Goal: Task Accomplishment & Management: Manage account settings

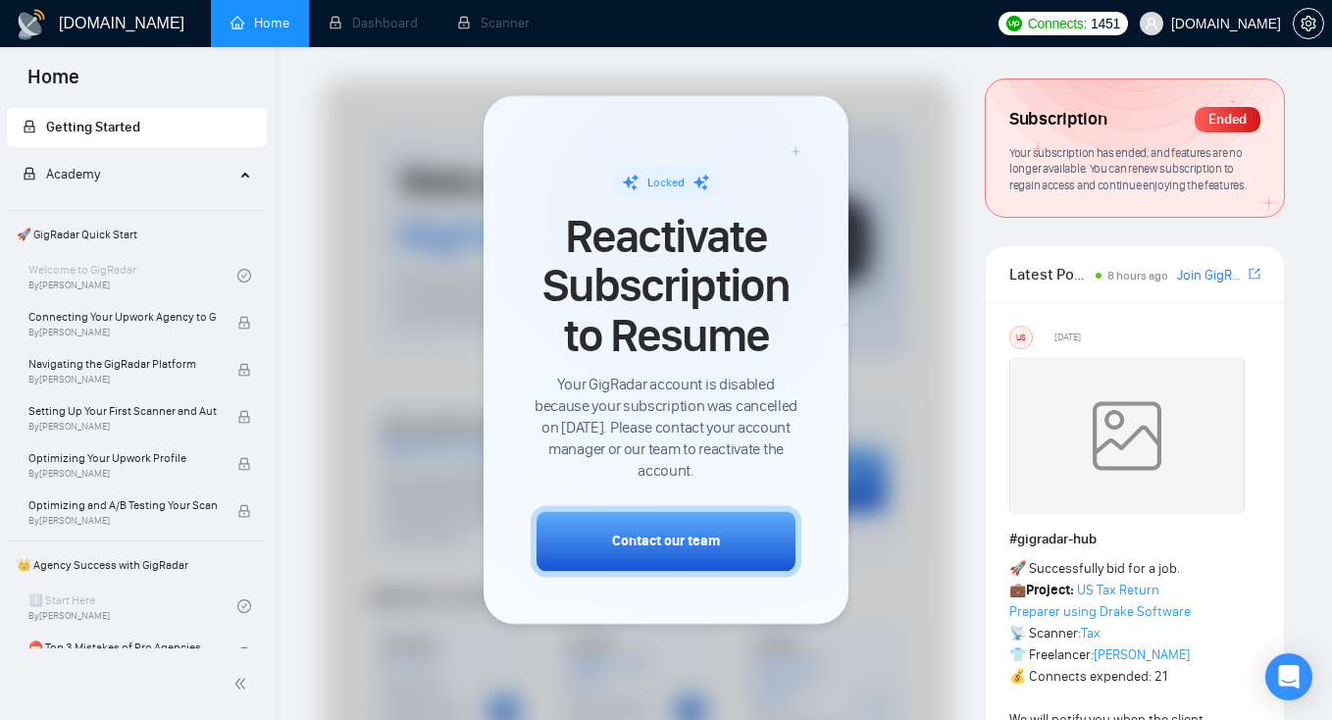
click at [656, 263] on span "Reactivate Subscription to Resume" at bounding box center [666, 286] width 271 height 148
click at [623, 245] on span "Reactivate Subscription to Resume" at bounding box center [666, 286] width 271 height 148
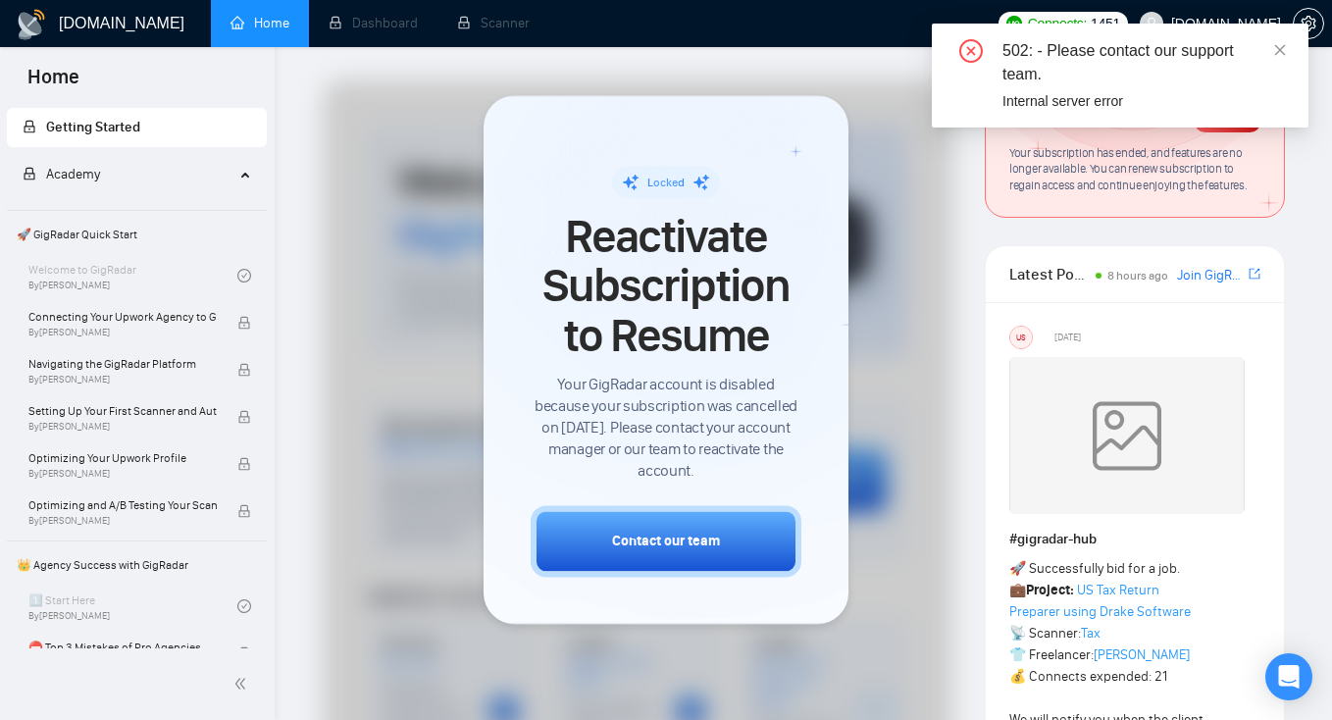
click at [354, 177] on div at bounding box center [638, 722] width 630 height 1286
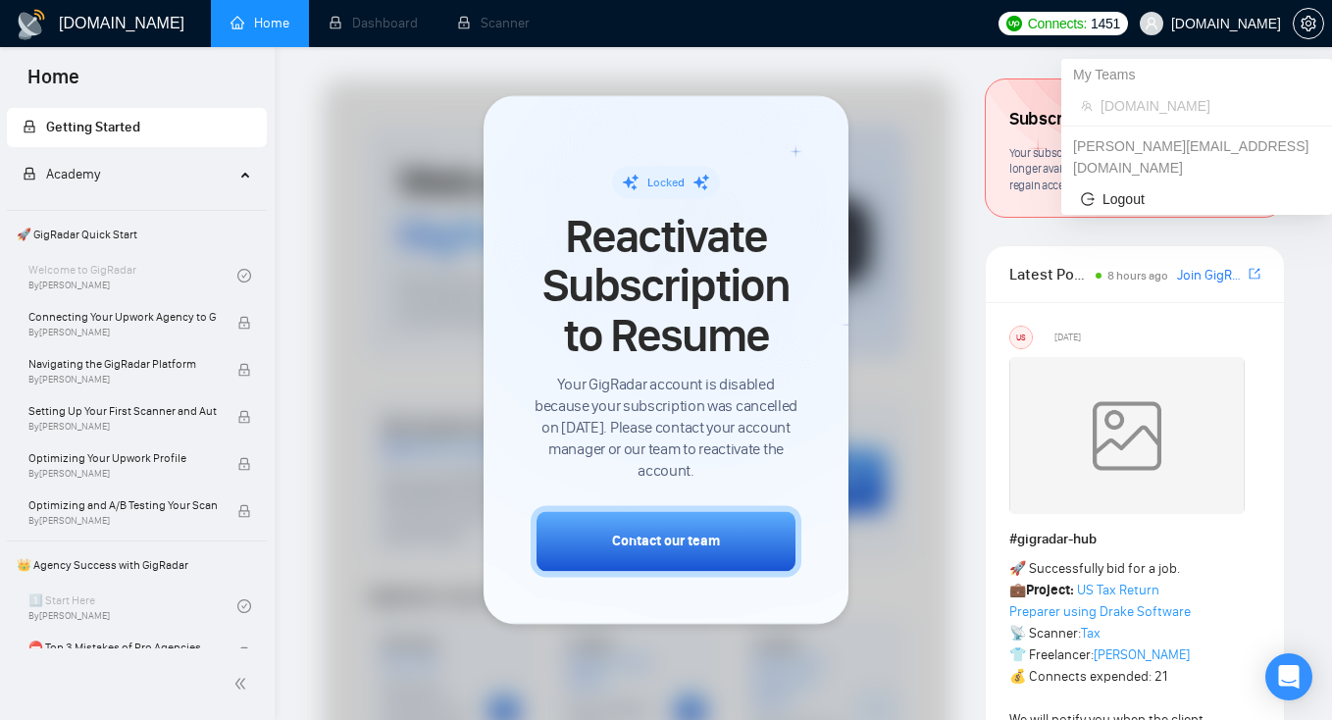
click at [1215, 24] on span "[DOMAIN_NAME]" at bounding box center [1226, 24] width 110 height 0
